Goal: Task Accomplishment & Management: Manage account settings

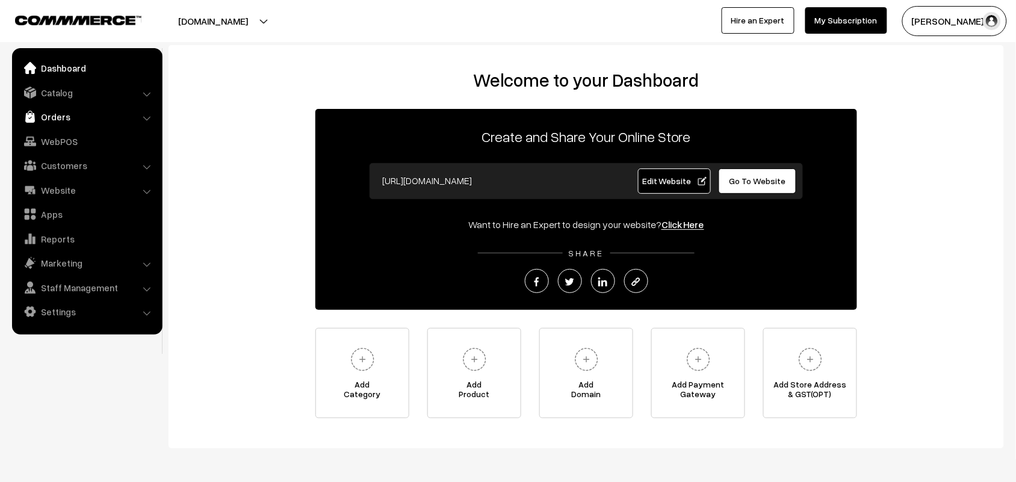
click at [61, 111] on link "Orders" at bounding box center [86, 117] width 143 height 22
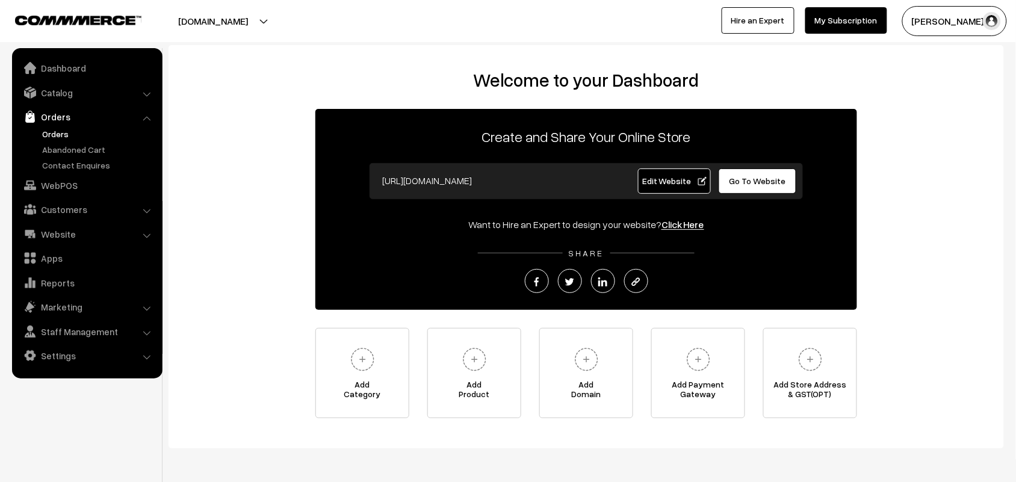
click at [57, 131] on link "Orders" at bounding box center [98, 134] width 119 height 13
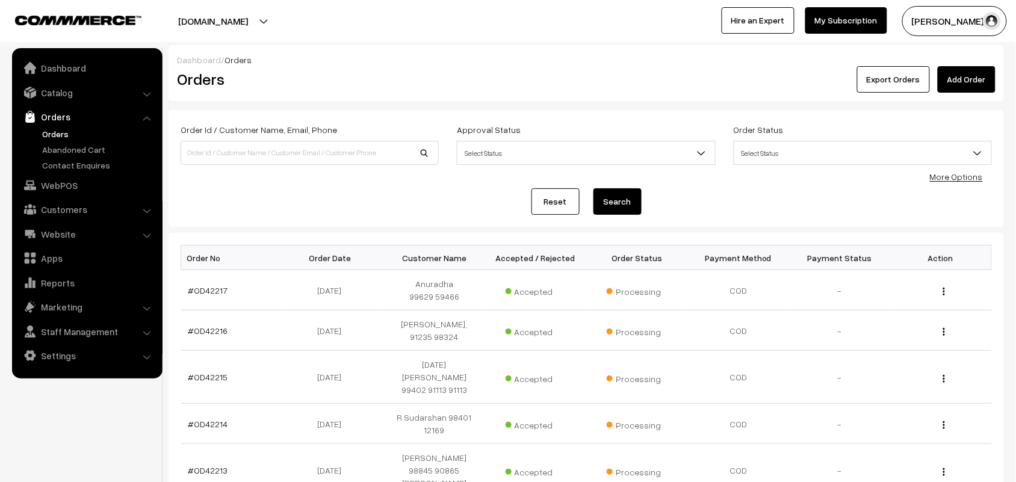
click at [61, 131] on link "Orders" at bounding box center [98, 134] width 119 height 13
click at [73, 102] on link "Catalog" at bounding box center [86, 93] width 143 height 22
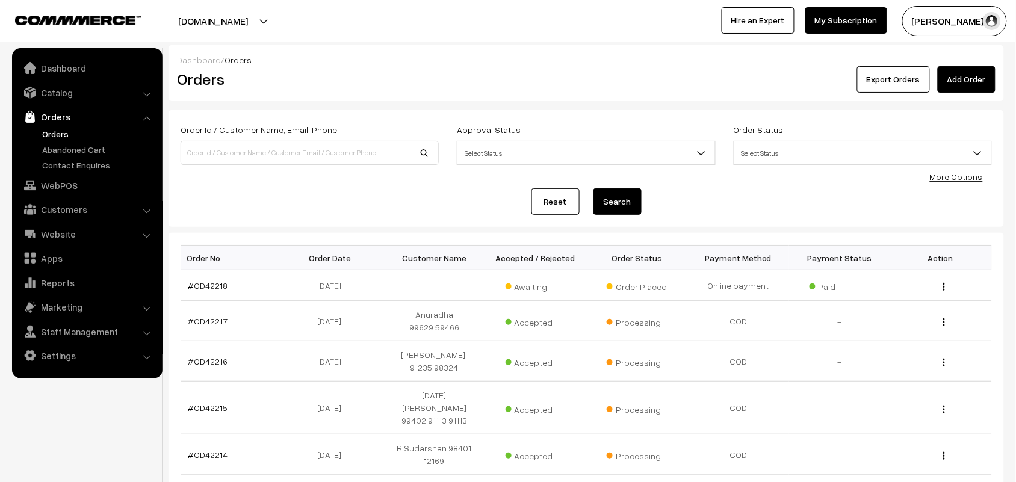
click at [69, 134] on link "Orders" at bounding box center [98, 134] width 119 height 13
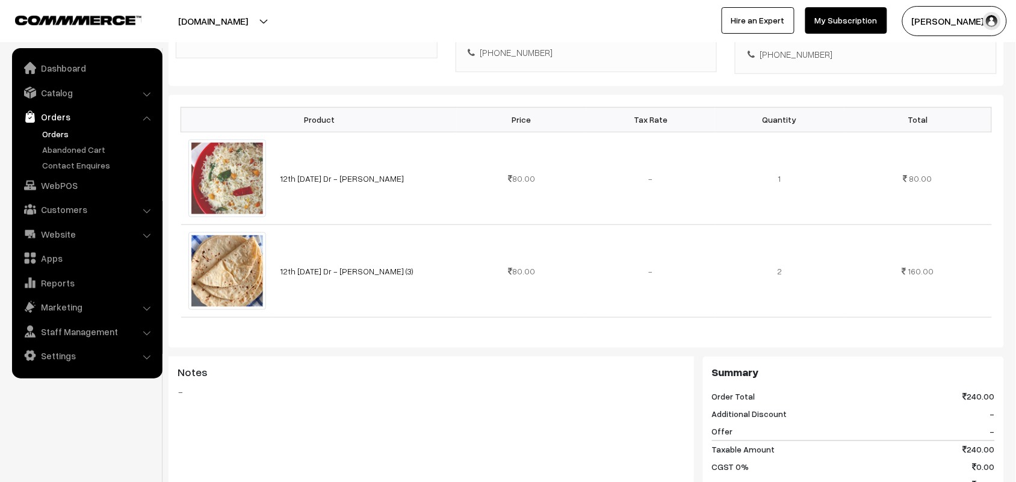
scroll to position [150, 0]
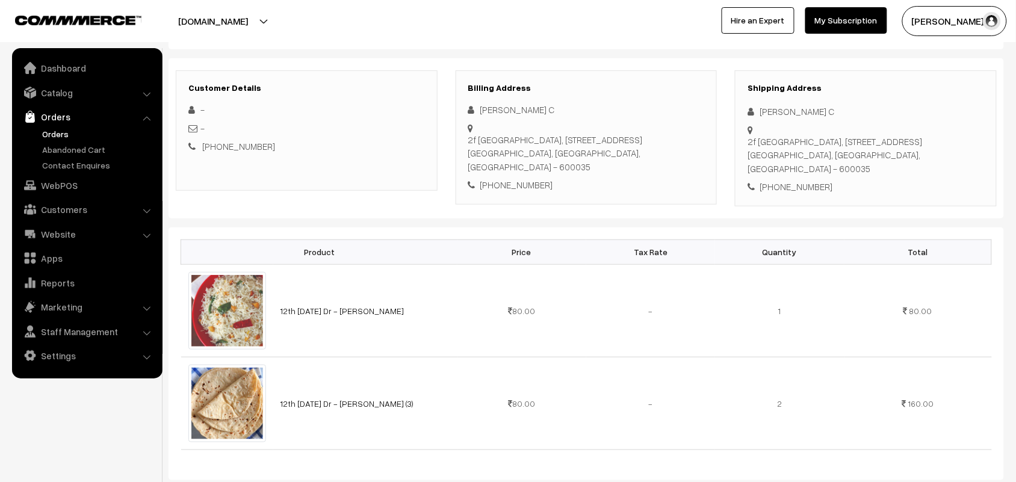
click at [65, 115] on link "Orders" at bounding box center [86, 117] width 143 height 22
click at [60, 134] on link "Orders" at bounding box center [98, 134] width 119 height 13
